Goal: Check status: Check status

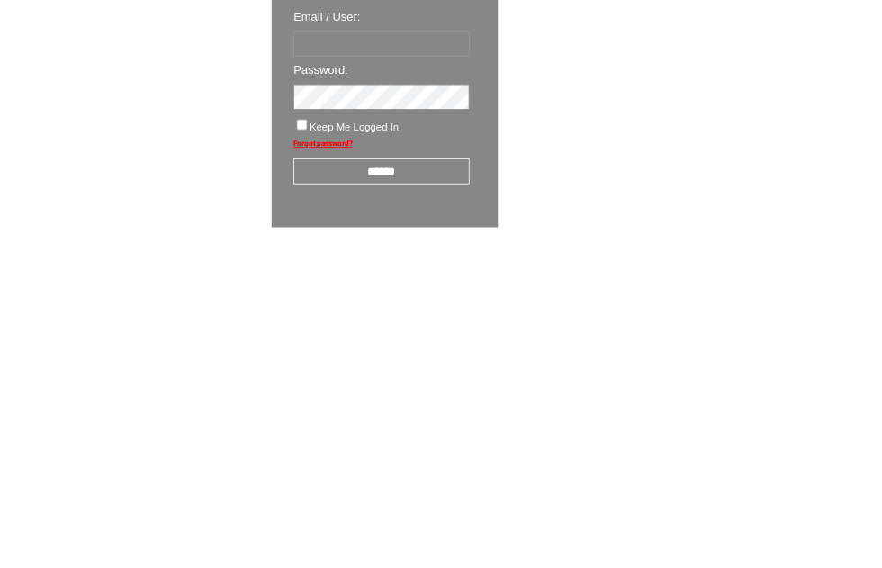
scroll to position [31, 0]
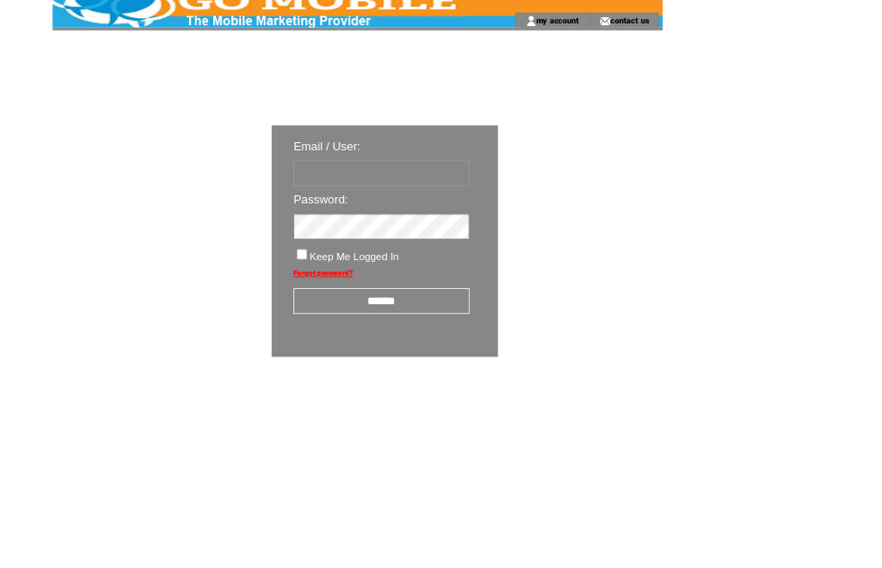
type input "********"
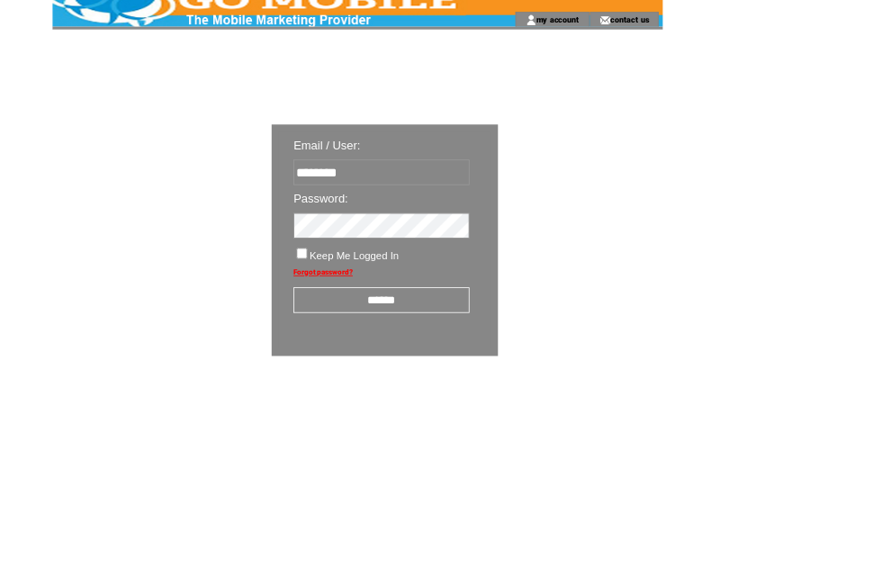
click at [473, 379] on input "******" at bounding box center [470, 371] width 217 height 32
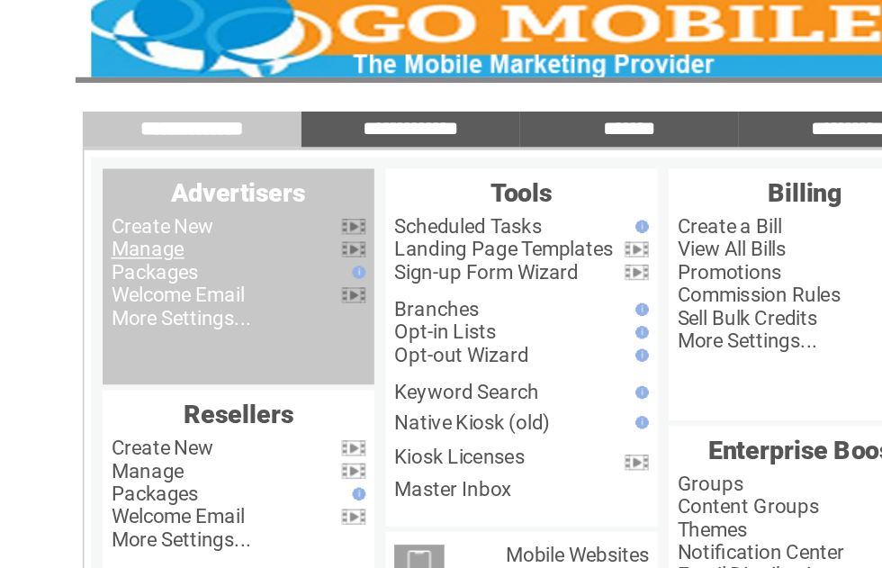
click at [105, 165] on link "Manage" at bounding box center [100, 172] width 46 height 14
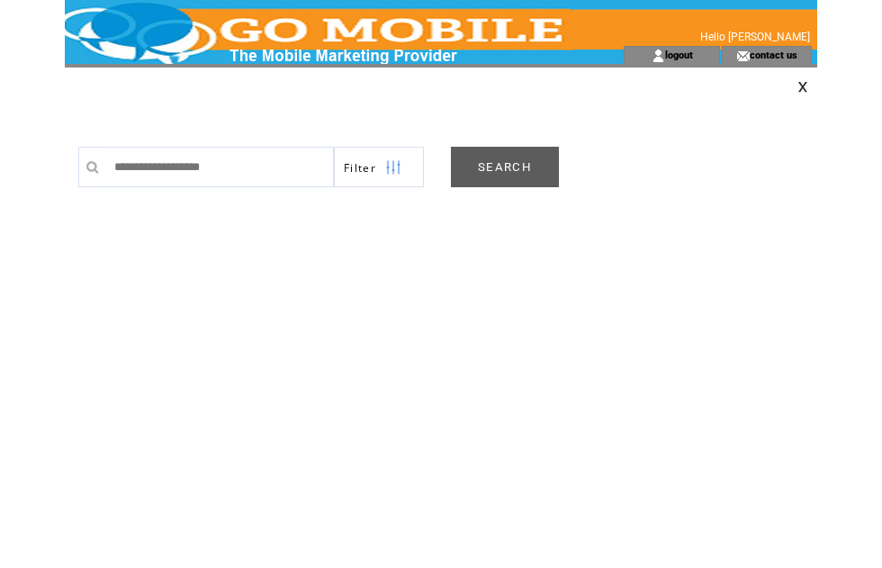
click at [510, 167] on link "SEARCH" at bounding box center [505, 167] width 108 height 41
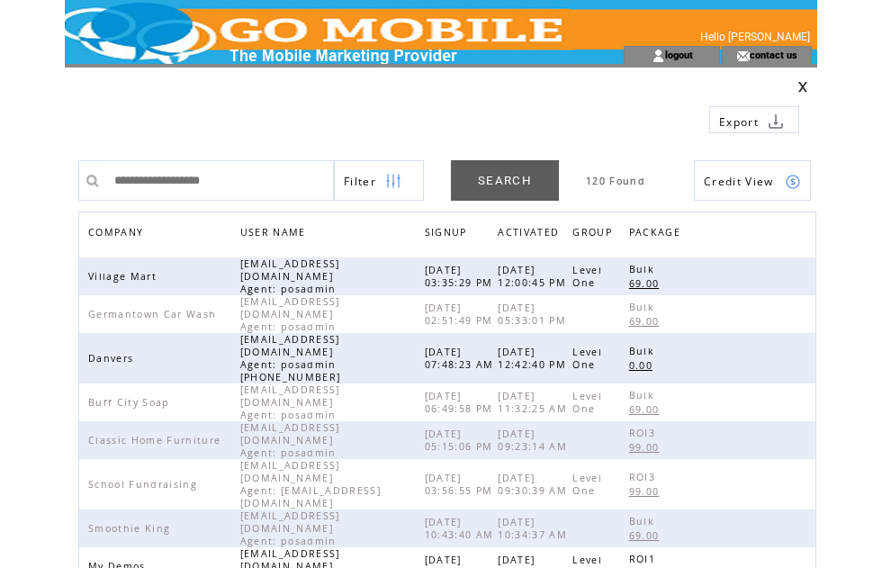
click at [133, 227] on span "COMPANY" at bounding box center [117, 234] width 59 height 26
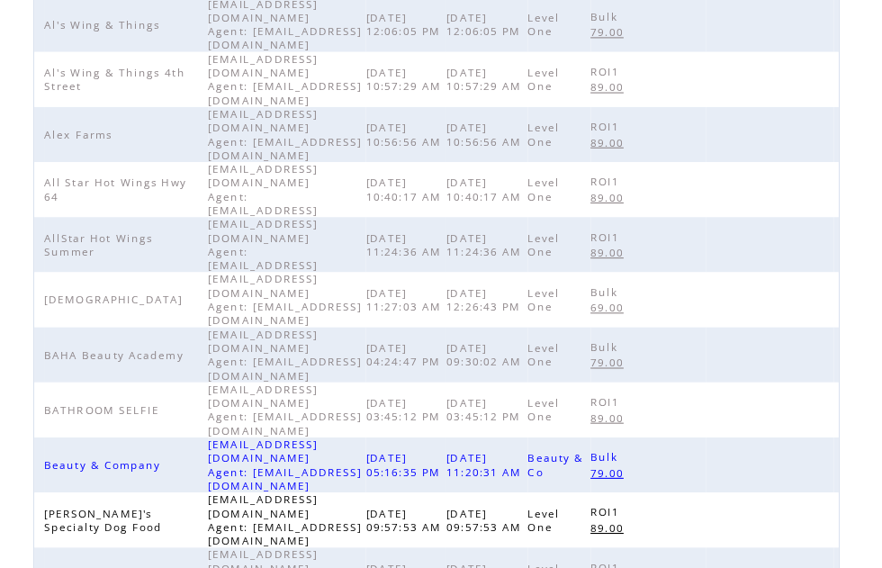
scroll to position [567, 0]
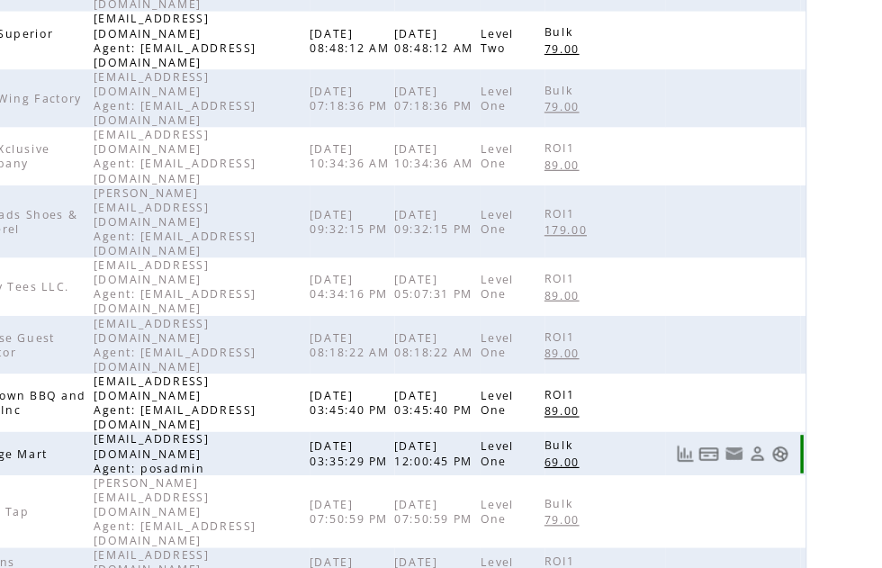
click at [786, 408] on link at bounding box center [793, 415] width 15 height 15
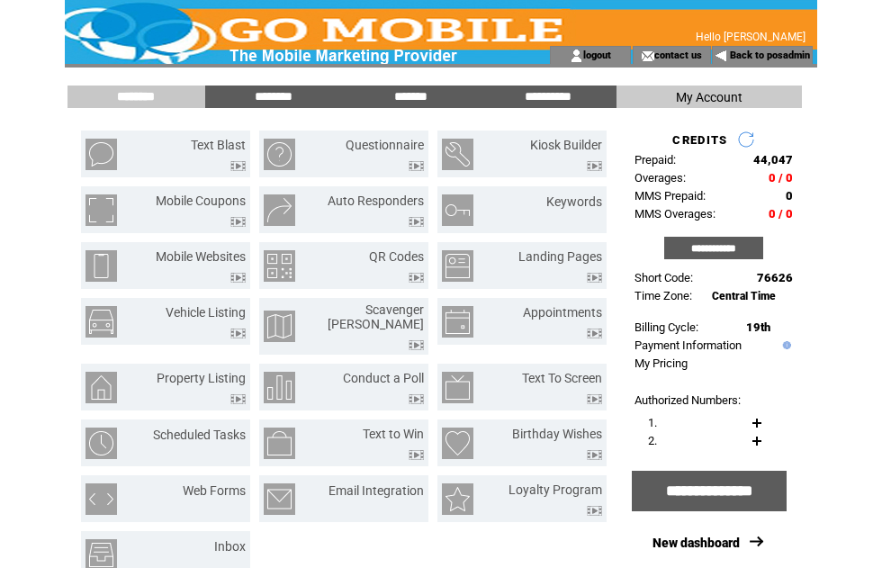
click at [412, 95] on input "*******" at bounding box center [410, 96] width 135 height 15
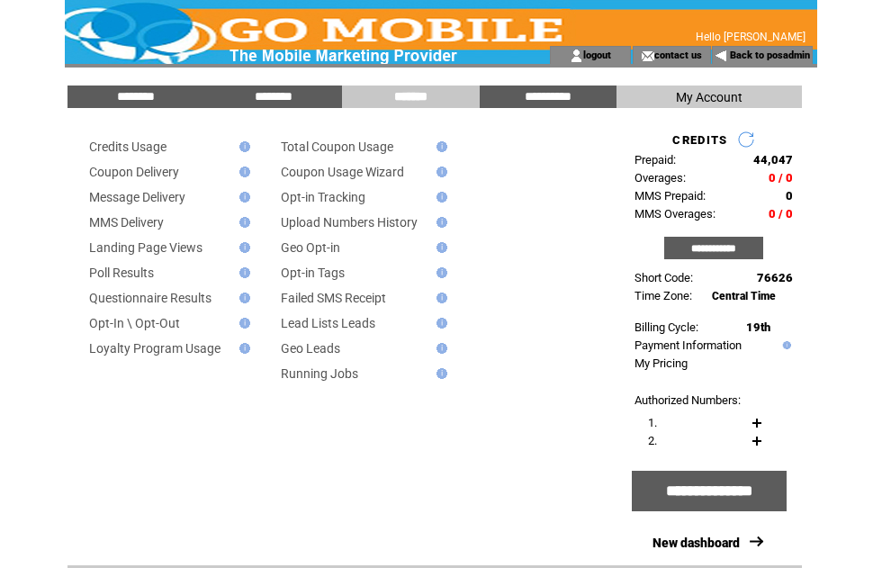
click at [172, 203] on link "Message Delivery" at bounding box center [137, 197] width 96 height 14
click at [182, 203] on link "Message Delivery" at bounding box center [137, 197] width 96 height 14
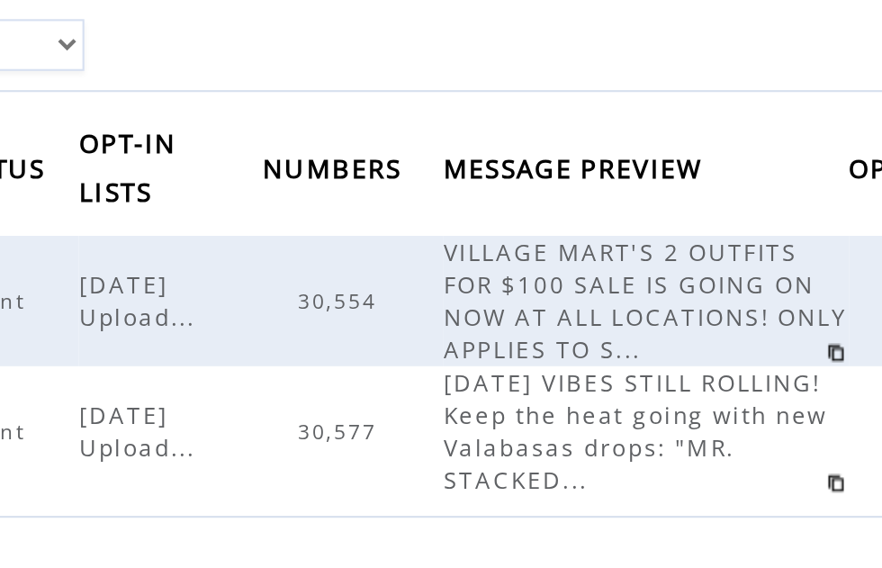
click at [366, 337] on span "30,554" at bounding box center [386, 343] width 41 height 13
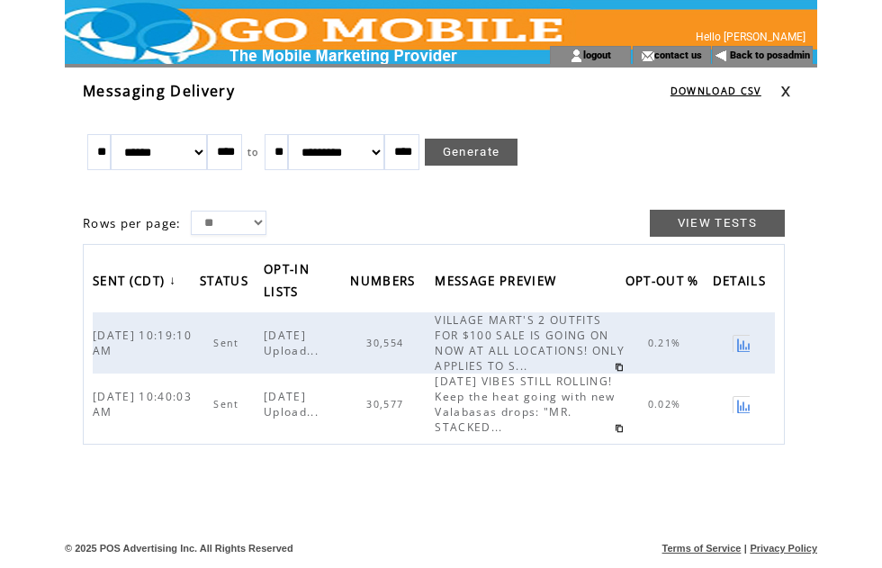
click at [387, 349] on span "30,554" at bounding box center [386, 343] width 41 height 13
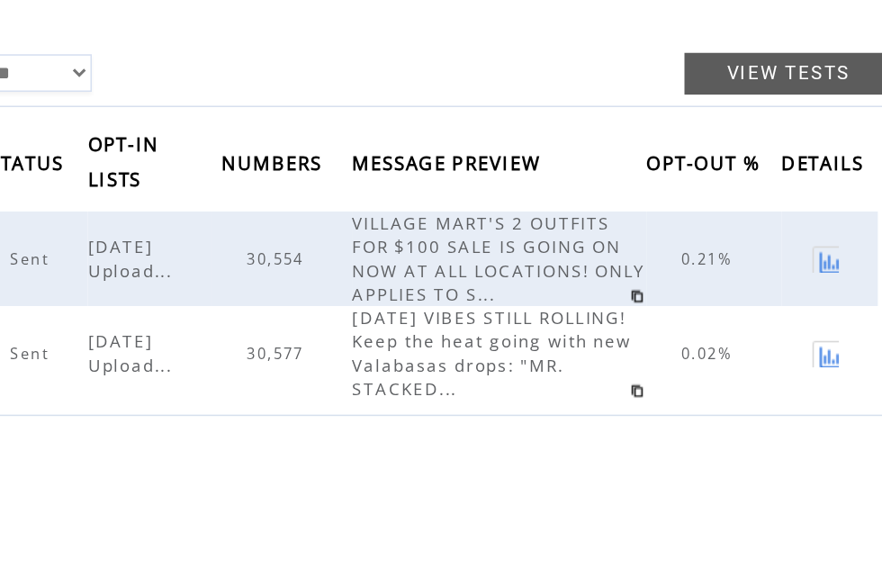
click at [435, 312] on span "VILLAGE MART'S 2 OUTFITS FOR $100 SALE IS GOING ON NOW AT ALL LOCATIONS! ONLY A…" at bounding box center [530, 342] width 190 height 61
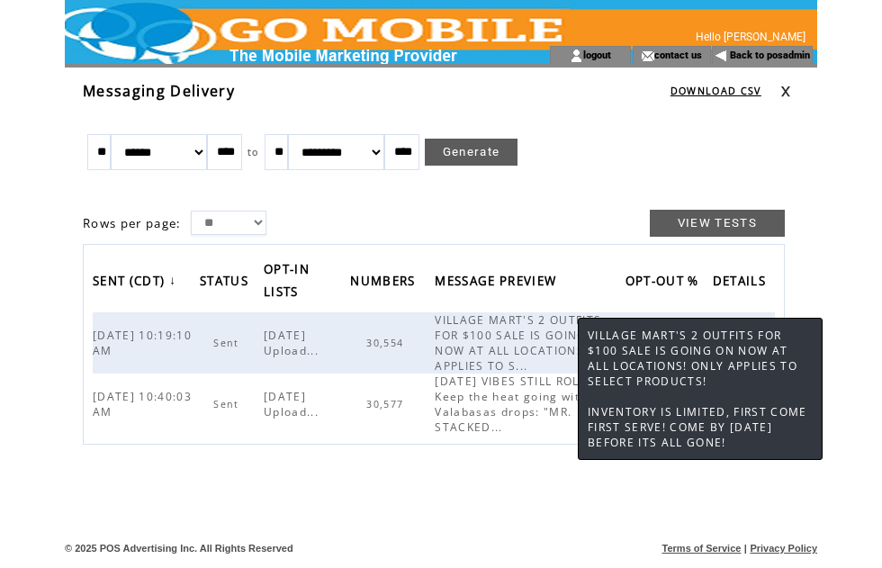
click at [488, 404] on span "[DATE] VIBES STILL ROLLING! Keep the heat going with new Valabasas drops: "MR. …" at bounding box center [525, 404] width 180 height 61
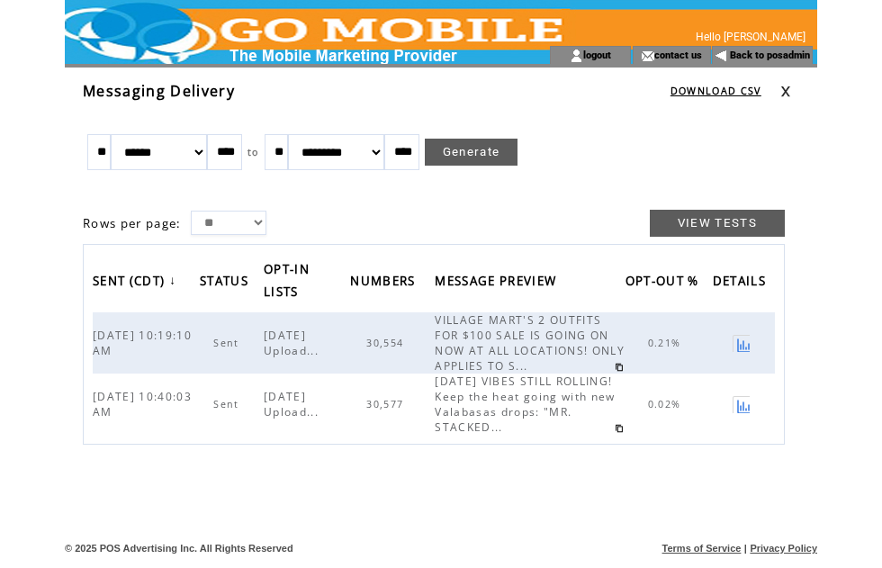
click at [398, 499] on td at bounding box center [441, 516] width 753 height 39
